Goal: Task Accomplishment & Management: Use online tool/utility

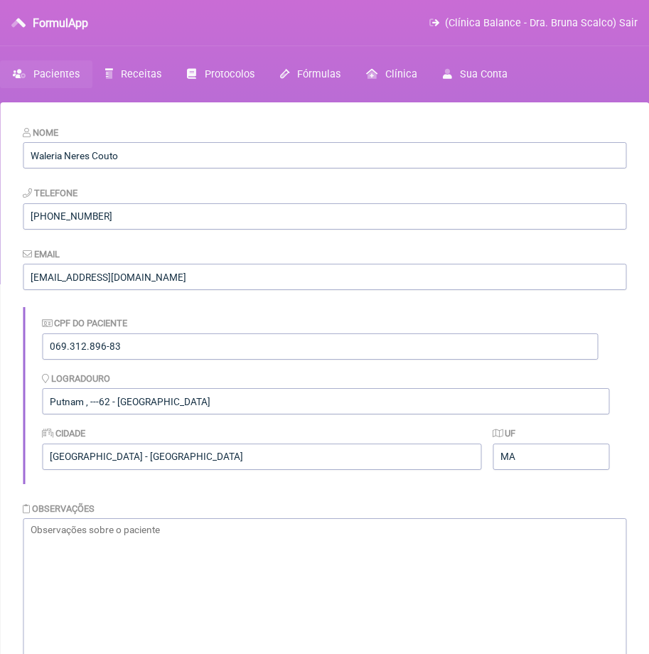
click at [67, 77] on span "Pacientes" at bounding box center [56, 74] width 46 height 12
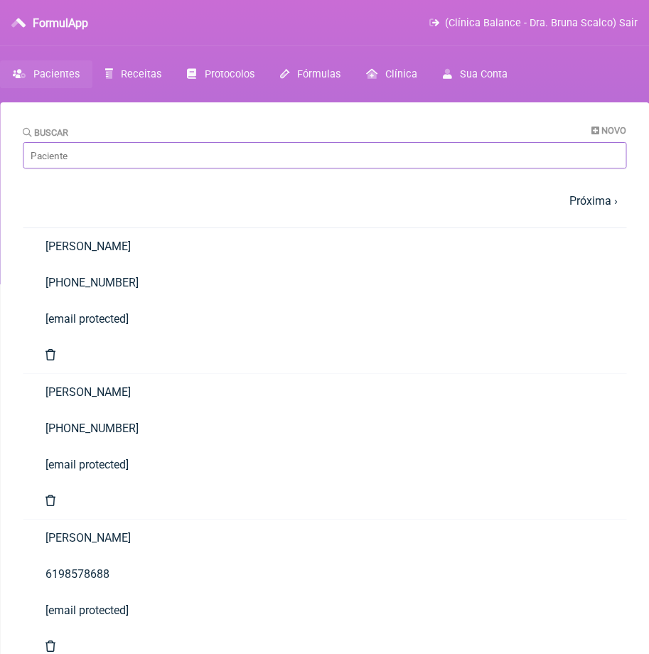
click at [124, 157] on input "Buscar" at bounding box center [325, 155] width 604 height 26
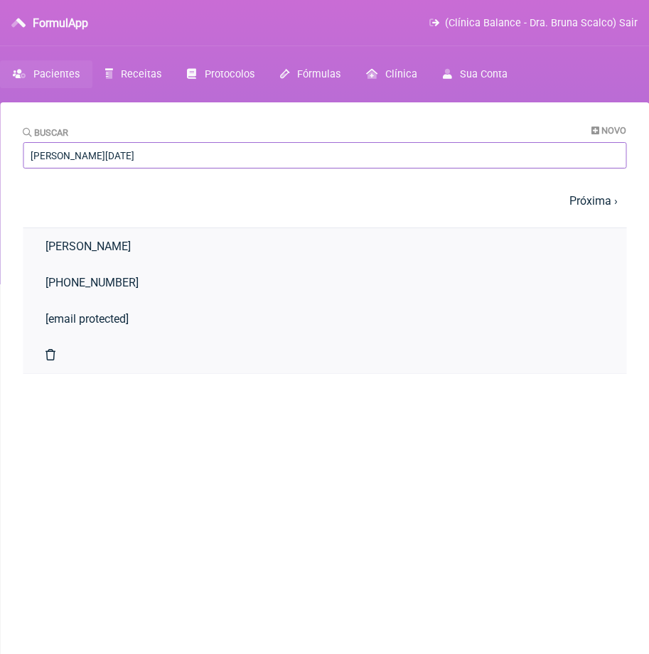
type input "[PERSON_NAME][DATE]"
click at [160, 238] on link "[PERSON_NAME]" at bounding box center [325, 246] width 604 height 36
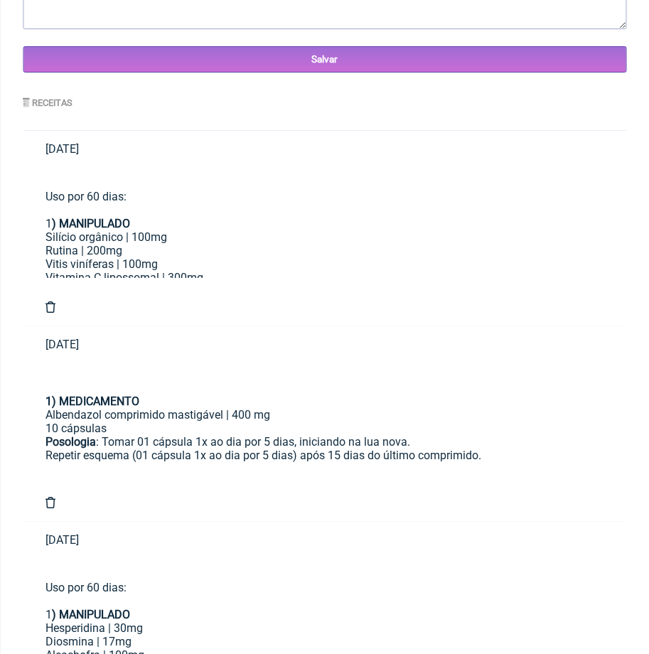
scroll to position [102, 0]
click at [214, 435] on div "Posologia : Tomar 01 cápsula 1x ao dia por 5 dias, iniciando na lua nova. Repet…" at bounding box center [325, 448] width 558 height 27
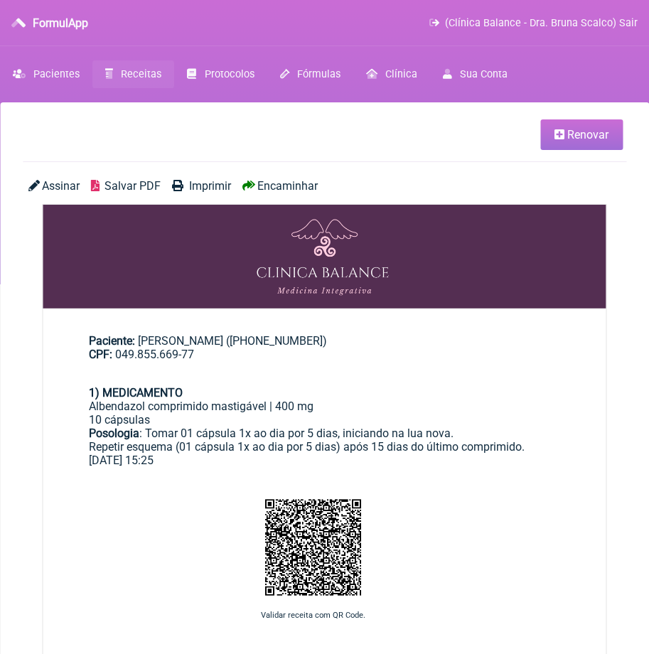
click at [593, 137] on span "Renovar" at bounding box center [587, 135] width 41 height 14
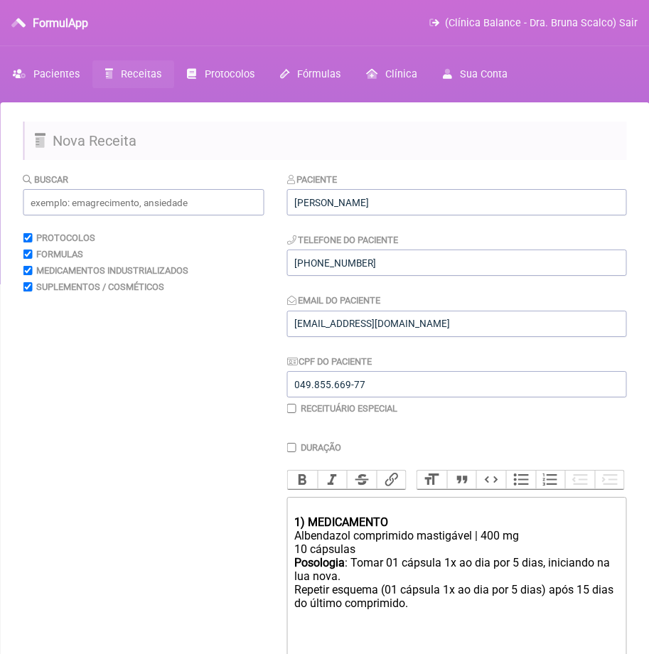
scroll to position [112, 0]
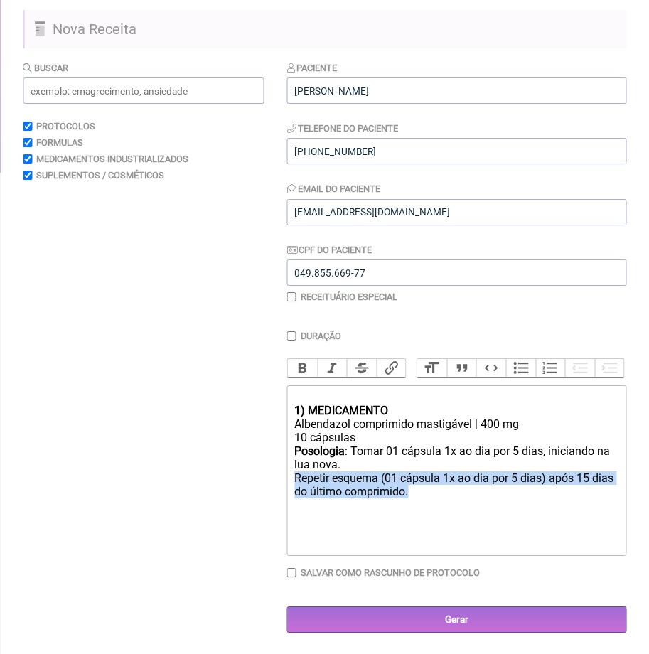
drag, startPoint x: 422, startPoint y: 491, endPoint x: 296, endPoint y: 475, distance: 126.8
click at [296, 475] on div "Posologia : Tomar 01 cápsula 1x ao dia por 5 dias, iniciando na lua nova. Repet…" at bounding box center [456, 471] width 324 height 54
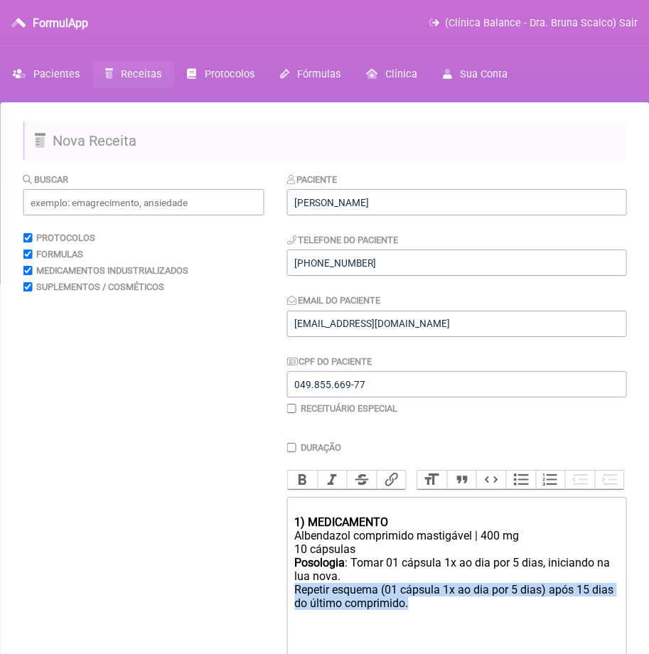
scroll to position [0, 0]
click at [137, 78] on span "Receitas" at bounding box center [141, 74] width 41 height 12
